Goal: Task Accomplishment & Management: Manage account settings

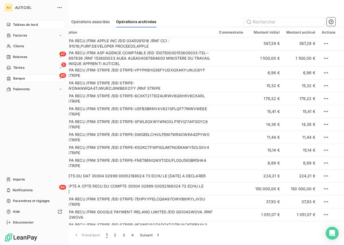
click at [26, 22] on span "Tableau de bord" at bounding box center [25, 24] width 25 height 5
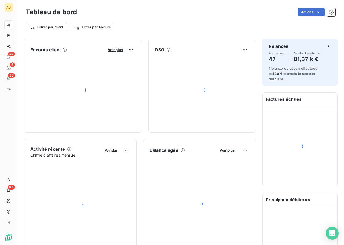
click at [260, 31] on div "Filtrer par client Filtrer par facture" at bounding box center [180, 27] width 309 height 10
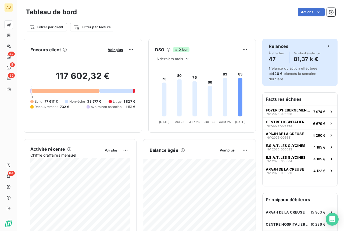
click at [274, 58] on h4 "47" at bounding box center [276, 59] width 16 height 9
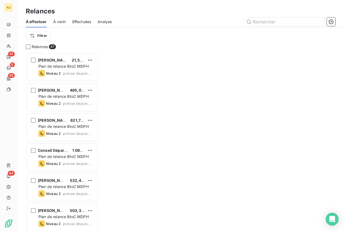
scroll to position [178, 72]
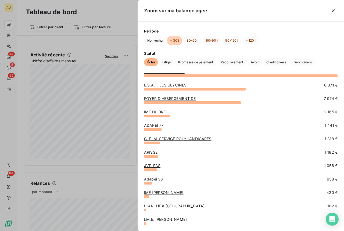
scroll to position [8, 0]
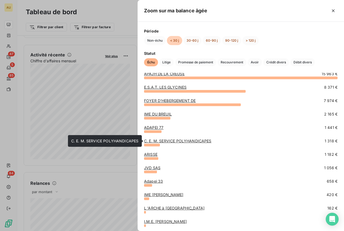
click at [160, 137] on div "ADAPEI 77 1 441 €" at bounding box center [240, 131] width 193 height 13
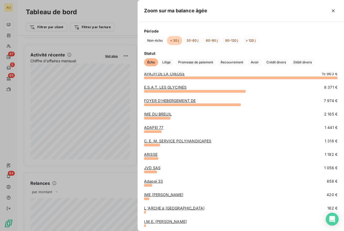
click at [164, 139] on link "C. E. M. SERVICE POLYHANDICAPES" at bounding box center [177, 141] width 67 height 5
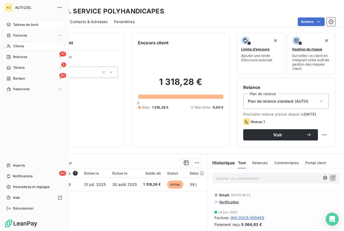
click at [20, 23] on span "Tableau de bord" at bounding box center [25, 24] width 25 height 5
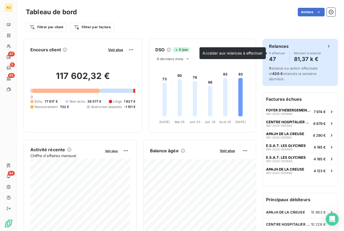
click at [276, 59] on h4 "47" at bounding box center [277, 59] width 16 height 9
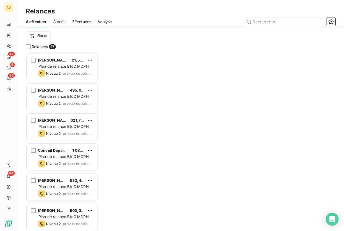
scroll to position [178, 72]
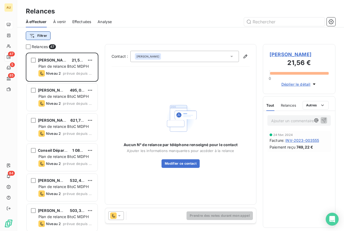
click at [38, 37] on html "AU 47 5 85 84 Relances À effectuer À venir Effectuées Analyse Filtrer Relances …" at bounding box center [172, 115] width 344 height 231
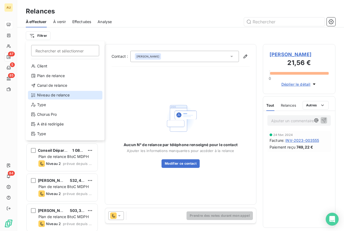
click at [49, 95] on div "Niveau de relance" at bounding box center [65, 95] width 74 height 9
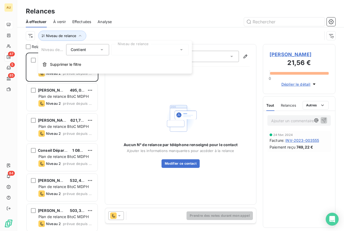
click at [189, 24] on div at bounding box center [226, 21] width 217 height 9
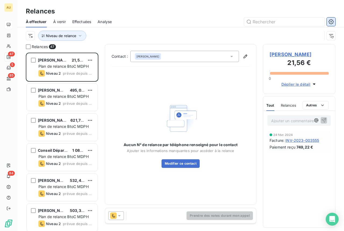
click at [329, 24] on icon "button" at bounding box center [330, 21] width 5 height 5
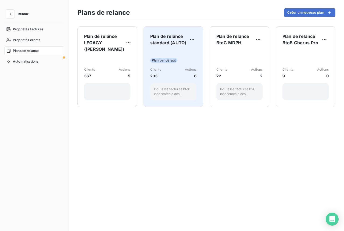
click at [171, 44] on span "Plan de relance standard (AUTO)" at bounding box center [169, 39] width 38 height 13
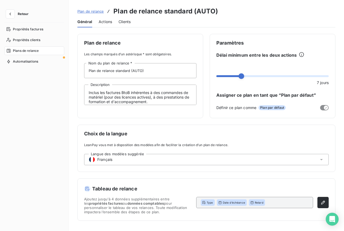
click at [107, 17] on div "Actions" at bounding box center [105, 21] width 13 height 11
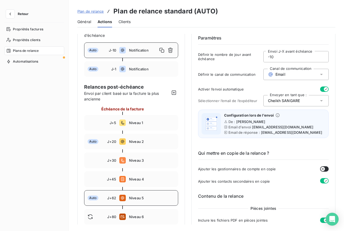
scroll to position [29, 0]
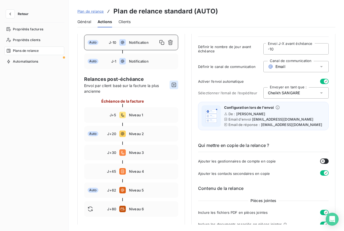
click at [174, 83] on icon "button" at bounding box center [174, 85] width 4 height 4
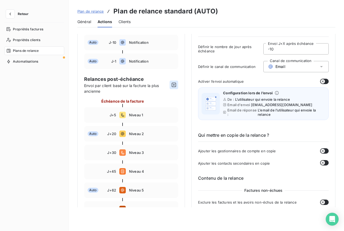
type input "90"
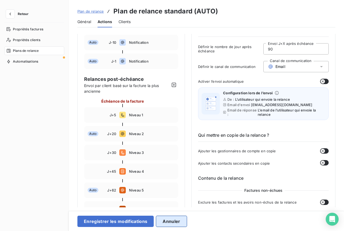
click at [173, 221] on button "Annuler" at bounding box center [171, 221] width 31 height 11
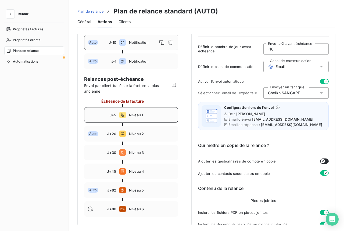
click at [139, 114] on span "Niveau 1" at bounding box center [152, 115] width 46 height 4
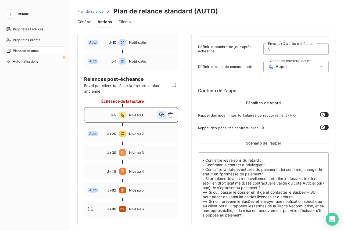
click at [160, 114] on icon "button" at bounding box center [161, 114] width 5 height 5
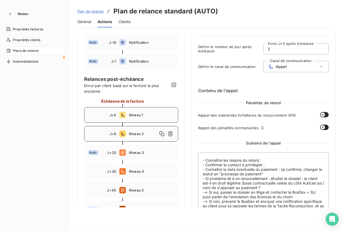
type input "6"
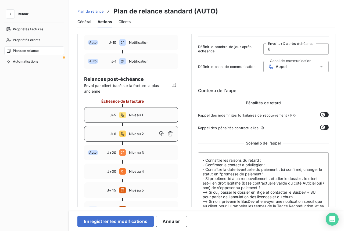
click at [318, 64] on icon at bounding box center [320, 66] width 5 height 5
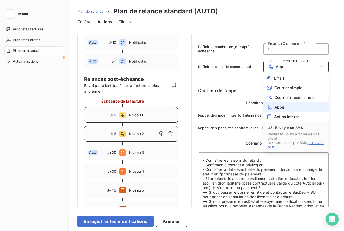
click at [284, 51] on input "6" at bounding box center [295, 48] width 65 height 11
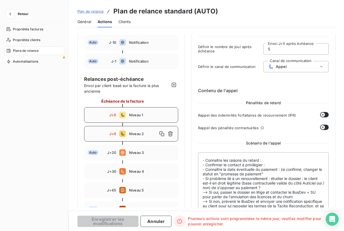
type input "5"
click at [316, 68] on div "Appel" at bounding box center [295, 66] width 65 height 11
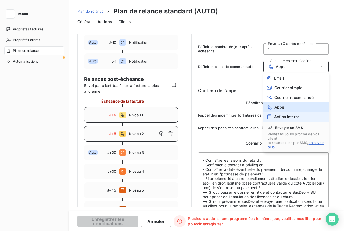
click at [281, 119] on div "Action interne" at bounding box center [282, 116] width 33 height 5
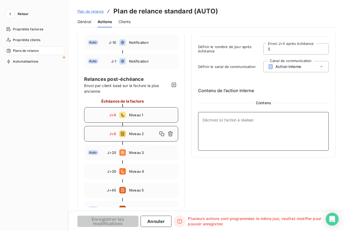
click at [227, 121] on textarea at bounding box center [263, 131] width 130 height 39
type textarea "Si contacter en niveau sans réponse ou ruch début de mois : envoi d'un mail de …"
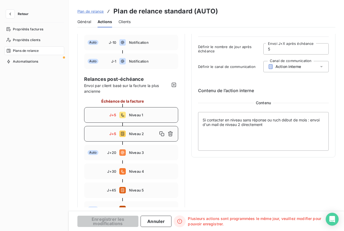
click at [277, 50] on input "5" at bounding box center [295, 48] width 65 height 11
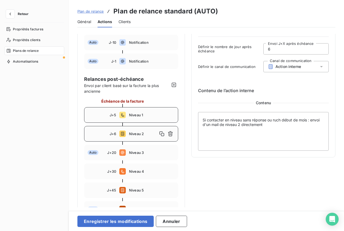
type input "6"
click at [205, 119] on textarea "Si contacter en niveau sans réponse ou ruch début de mois : envoi d'un mail de …" at bounding box center [263, 131] width 130 height 39
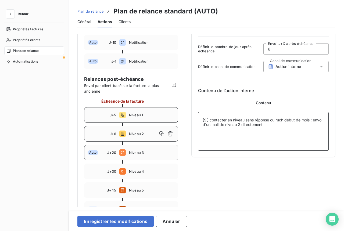
scroll to position [39, 0]
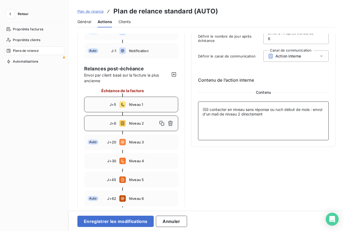
click at [252, 113] on textarea "(Si) contacter en niveau sans réponse ou ruch début de mois : envoi d'un mail d…" at bounding box center [263, 120] width 130 height 39
click at [285, 114] on textarea "(Si) contacter en niveau sans réponse ou ruch début de mois : envoi d'un mail d…" at bounding box center [263, 120] width 130 height 39
type textarea "(Si) contacter en niveau sans réponse ou ruch début de mois : envoi d'un mail d…"
click at [147, 142] on span "Niveau 3" at bounding box center [152, 142] width 46 height 4
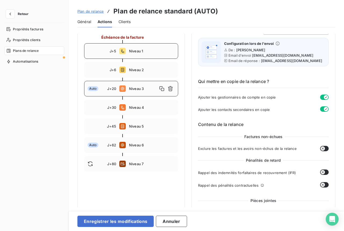
scroll to position [45, 0]
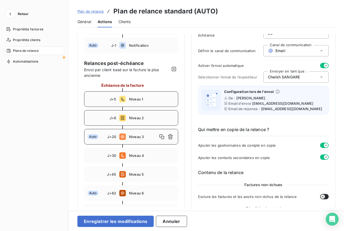
click at [150, 117] on span "Niveau 2" at bounding box center [152, 118] width 46 height 4
type input "6"
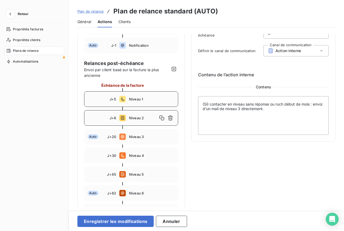
scroll to position [34, 0]
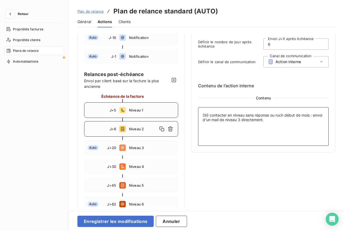
click at [225, 114] on textarea "(Si) contacter en niveau sans réponse ou ruch début de mois : envoi d'un mail d…" at bounding box center [263, 126] width 130 height 39
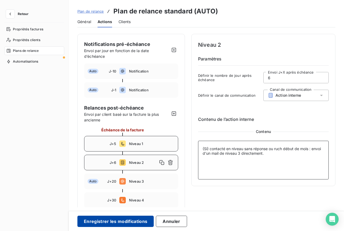
type textarea "(Si) contacté en niveau sans réponse ou ruch début de mois : envoi d'un mail de…"
click at [105, 220] on button "Enregistrer les modifications" at bounding box center [115, 221] width 76 height 11
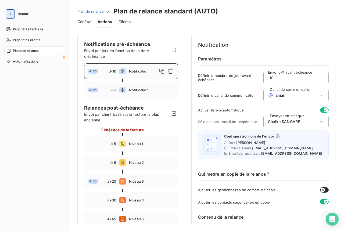
click at [8, 12] on icon "button" at bounding box center [10, 13] width 5 height 5
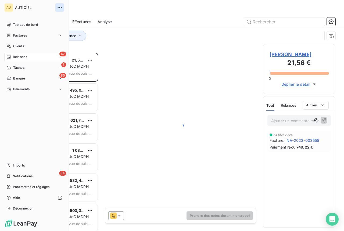
scroll to position [178, 72]
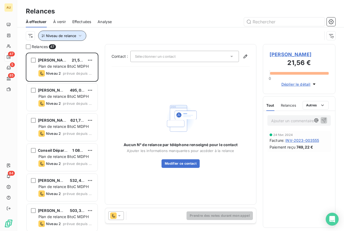
click at [62, 38] on span "Niveau de relance" at bounding box center [61, 36] width 30 height 4
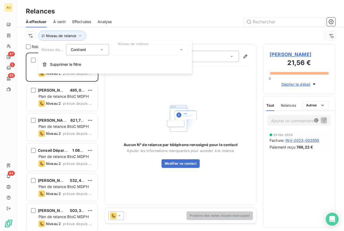
click at [149, 54] on div at bounding box center [149, 49] width 77 height 11
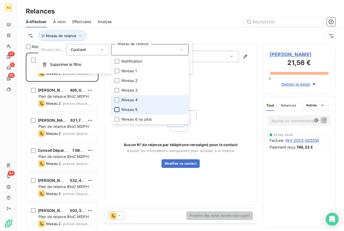
click at [116, 108] on div at bounding box center [116, 109] width 5 height 5
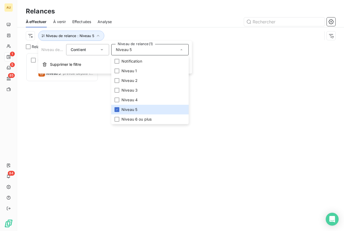
scroll to position [178, 72]
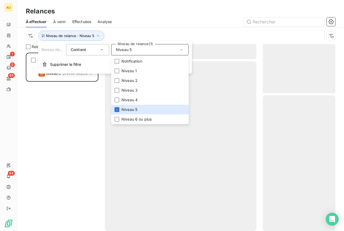
click at [162, 29] on div "Niveau de relance : Niveau 5" at bounding box center [180, 35] width 309 height 17
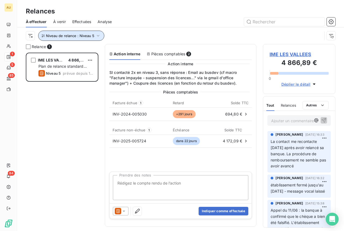
click at [93, 36] on button "Niveau de relance : Niveau 5" at bounding box center [71, 36] width 66 height 10
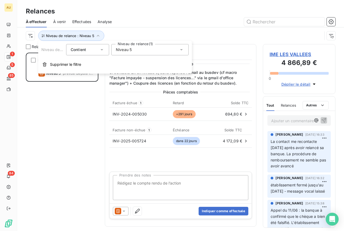
click at [137, 52] on div "Niveau 5" at bounding box center [149, 49] width 77 height 11
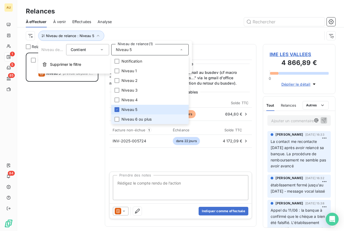
click at [134, 120] on span "Niveau 6 ou plus" at bounding box center [136, 118] width 30 height 5
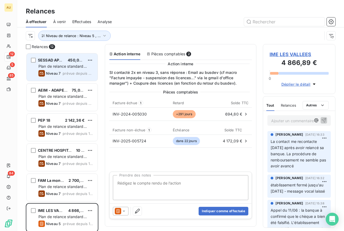
click at [69, 68] on span "Plan de relance standard (AUTO)" at bounding box center [62, 69] width 48 height 10
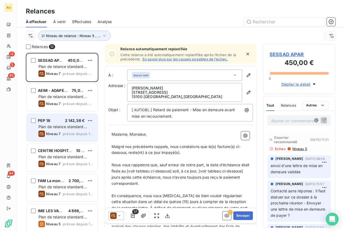
scroll to position [6, 0]
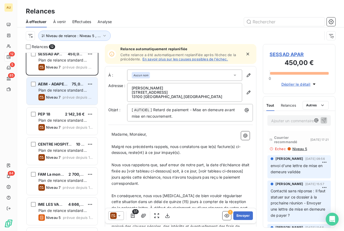
click at [64, 92] on div "Plan de relance standard (AUTO)" at bounding box center [65, 90] width 55 height 5
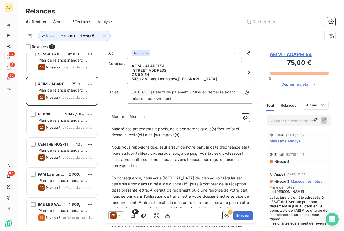
click at [285, 123] on p "Ajouter un commentaire ﻿" at bounding box center [291, 120] width 40 height 7
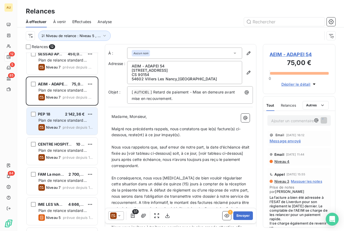
click at [71, 119] on span "Plan de relance standard (AUTO)" at bounding box center [62, 123] width 48 height 10
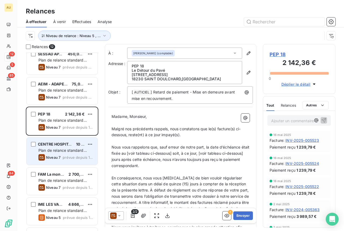
click at [74, 152] on div "Plan de relance standard (AUTO)" at bounding box center [65, 150] width 55 height 5
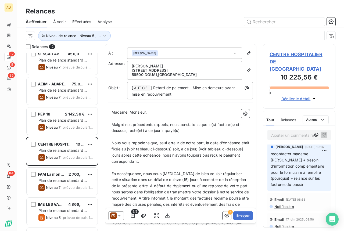
scroll to position [2, 0]
click at [279, 58] on span "CENTRE HOSPITALIER DE [GEOGRAPHIC_DATA]" at bounding box center [298, 62] width 59 height 22
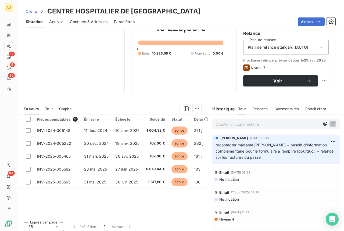
scroll to position [56, 0]
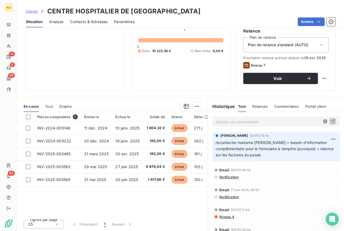
click at [188, 18] on div "Actions" at bounding box center [238, 21] width 194 height 9
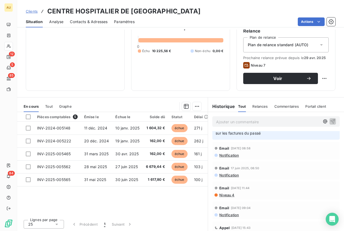
scroll to position [23, 0]
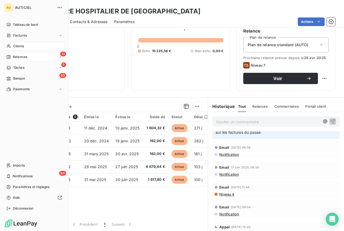
click at [25, 55] on span "Relances" at bounding box center [20, 56] width 14 height 5
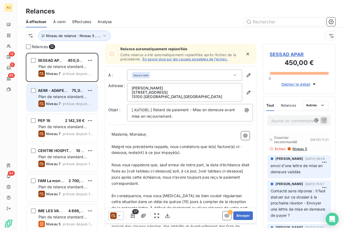
scroll to position [58, 0]
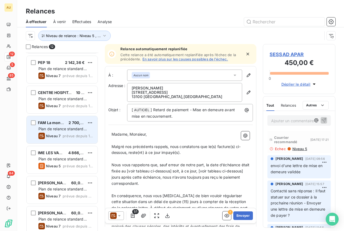
click at [62, 126] on div "FAM La montagne 2 700,30 € Plan de relance standard (AUTO) Niveau 7 prévue depu…" at bounding box center [62, 129] width 71 height 27
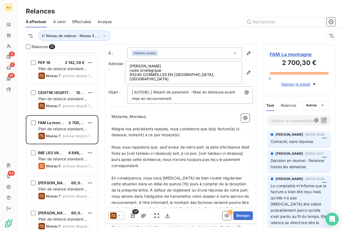
click at [280, 123] on p "Ajouter un commentaire ﻿" at bounding box center [291, 120] width 40 height 7
click at [288, 123] on p "Ajouter un commentaire ﻿" at bounding box center [291, 120] width 40 height 7
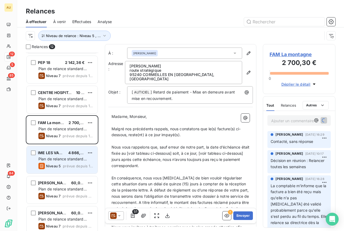
scroll to position [70, 0]
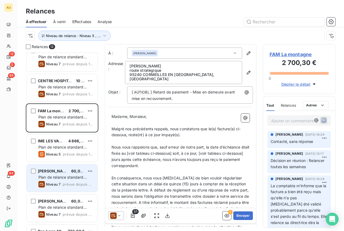
click at [75, 172] on span "60,00 €" at bounding box center [78, 171] width 15 height 5
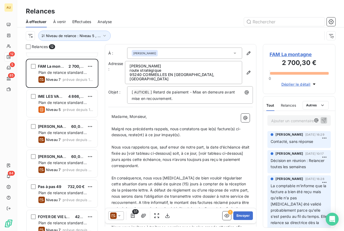
click at [69, 192] on div "PEP 18 2 142,36 € Plan de relance standard (AUTO) Niveau 7 prévue depuis 172 jo…" at bounding box center [62, 142] width 72 height 178
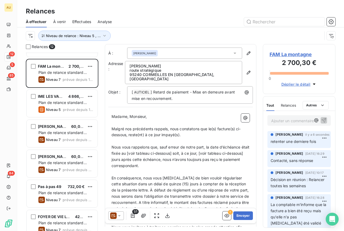
scroll to position [119, 0]
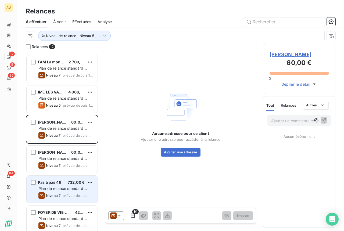
click at [64, 190] on span "Plan de relance standard (AUTO)" at bounding box center [62, 191] width 48 height 10
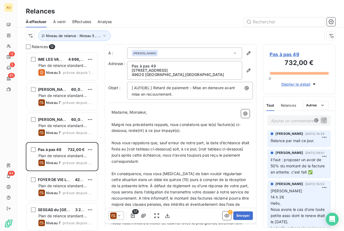
scroll to position [183, 0]
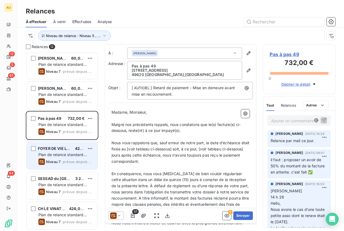
click at [63, 162] on span "prévue depuis 46 jours" at bounding box center [78, 161] width 31 height 4
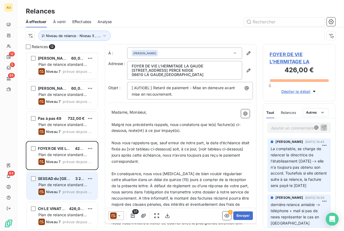
click at [59, 191] on span "Niveau 7" at bounding box center [53, 191] width 14 height 4
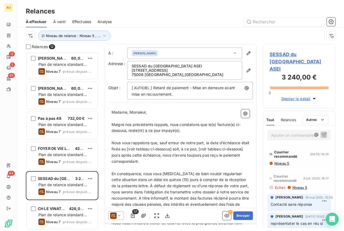
click at [288, 51] on span "SESSAD du [GEOGRAPHIC_DATA] ASEI" at bounding box center [298, 62] width 59 height 22
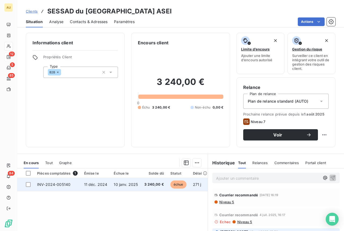
click at [70, 182] on span "INV-2024-005140" at bounding box center [53, 184] width 33 height 5
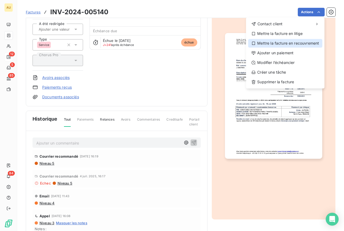
click at [267, 44] on div "Mettre la facture en recouvrement" at bounding box center [285, 43] width 74 height 9
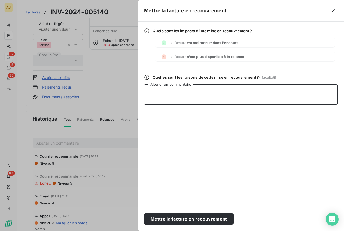
click at [168, 99] on textarea "Ajouter un commentaire" at bounding box center [240, 94] width 193 height 20
type textarea "C"
click at [238, 90] on textarea "Transmettre le dossier au cabinet d'huissier" at bounding box center [240, 94] width 193 height 20
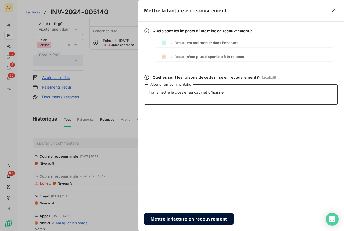
type textarea "Transmettre le dossier au cabinet d'huissier"
click at [198, 221] on button "Mettre la facture en recouvrement" at bounding box center [188, 218] width 89 height 11
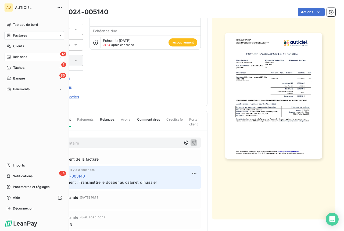
click at [22, 60] on div "12 Relances" at bounding box center [34, 57] width 60 height 9
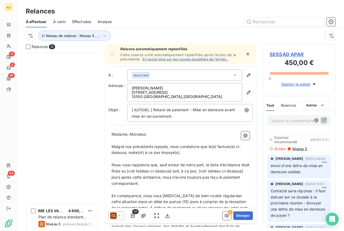
scroll to position [183, 0]
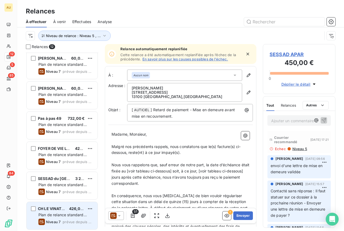
click at [63, 212] on span "Plan de relance standard (AUTO)" at bounding box center [62, 217] width 48 height 10
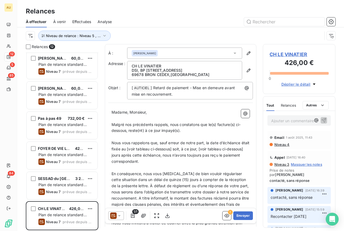
click at [285, 53] on span "CH LE VINATIER" at bounding box center [298, 54] width 59 height 7
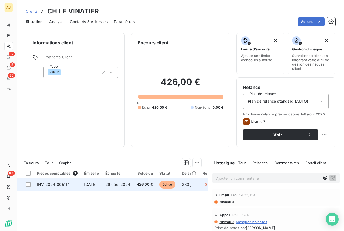
click at [70, 181] on td "INV-2024-005114" at bounding box center [57, 184] width 47 height 13
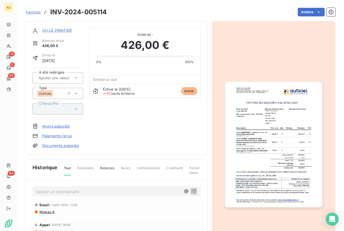
click at [44, 210] on span "Niveau 4" at bounding box center [47, 212] width 16 height 4
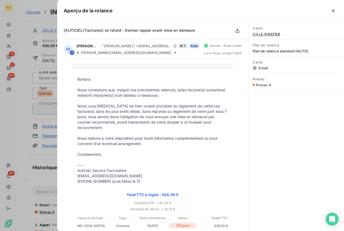
scroll to position [1, 0]
click at [334, 10] on icon "button" at bounding box center [332, 10] width 5 height 5
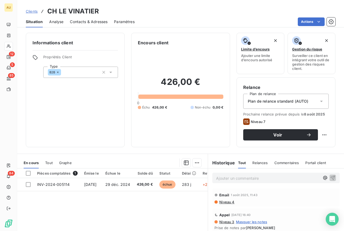
click at [231, 178] on p "Ajouter un commentaire ﻿" at bounding box center [268, 178] width 104 height 7
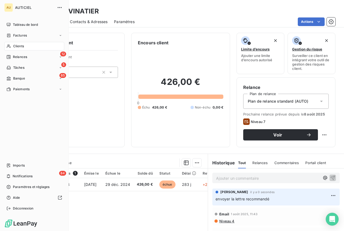
click at [19, 55] on span "Relances" at bounding box center [20, 56] width 14 height 5
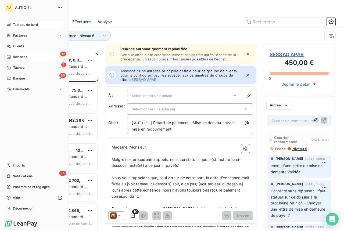
scroll to position [178, 72]
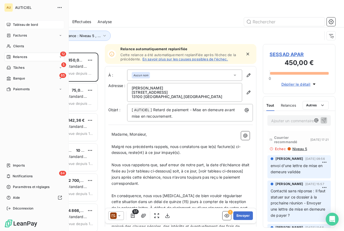
click at [10, 23] on icon at bounding box center [8, 25] width 4 height 4
